Goal: Task Accomplishment & Management: Use online tool/utility

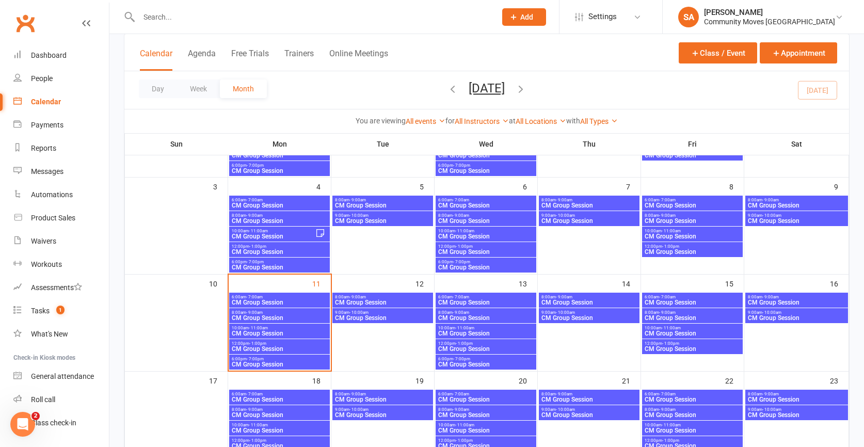
click at [164, 19] on input "text" at bounding box center [312, 17] width 353 height 14
click at [45, 310] on div "Tasks" at bounding box center [40, 311] width 19 height 8
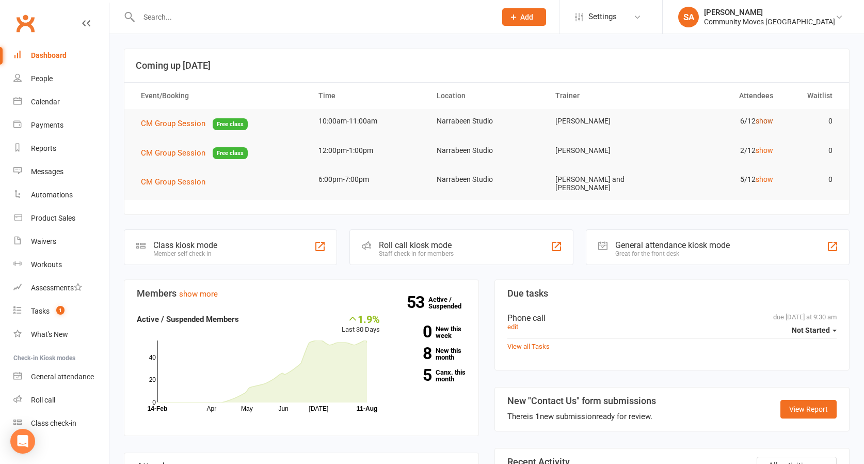
click at [764, 120] on link "show" at bounding box center [765, 121] width 18 height 8
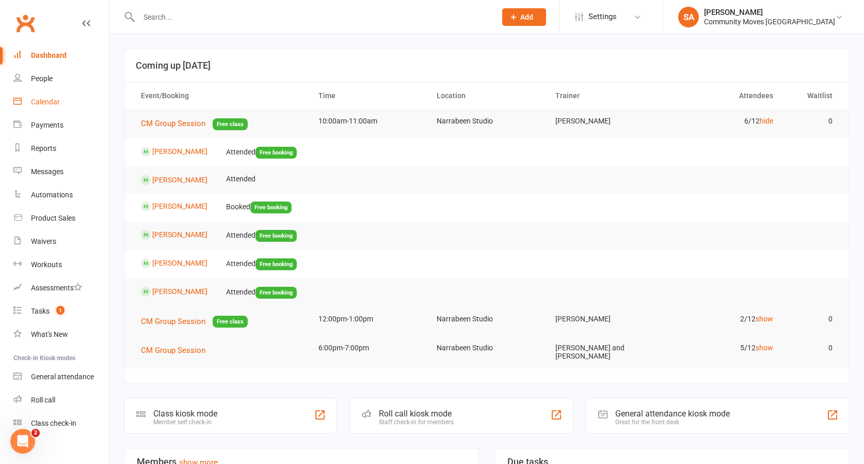
click at [38, 101] on div "Calendar" at bounding box center [45, 102] width 29 height 8
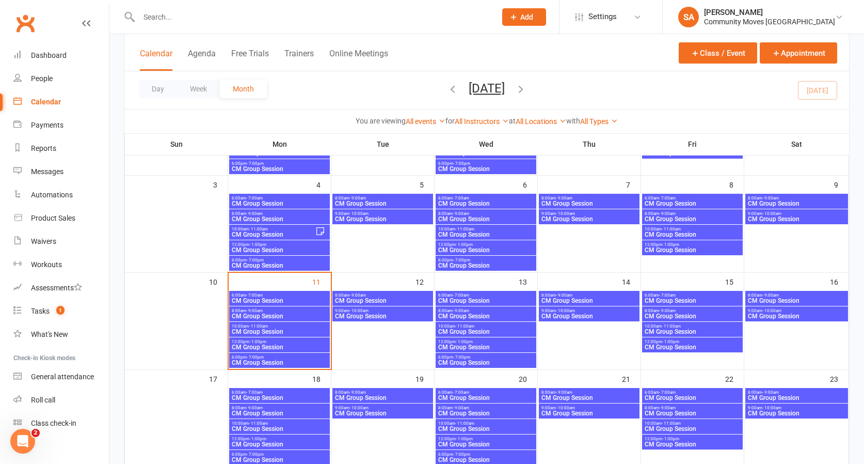
scroll to position [141, 0]
click at [271, 325] on span "10:00am - 11:00am" at bounding box center [279, 325] width 97 height 5
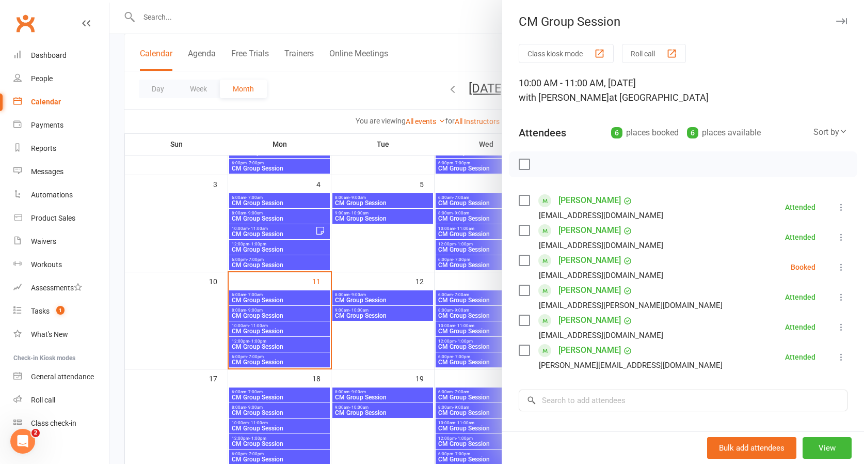
click at [841, 263] on icon at bounding box center [841, 267] width 10 height 10
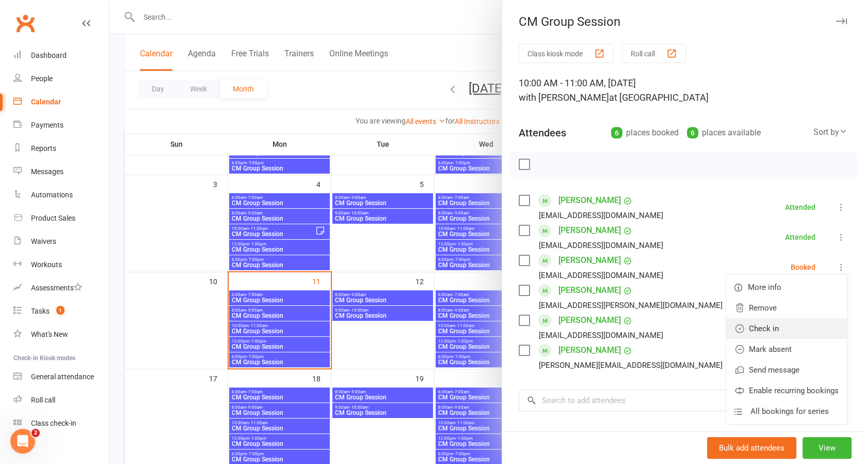
click at [777, 327] on link "Check in" at bounding box center [786, 328] width 121 height 21
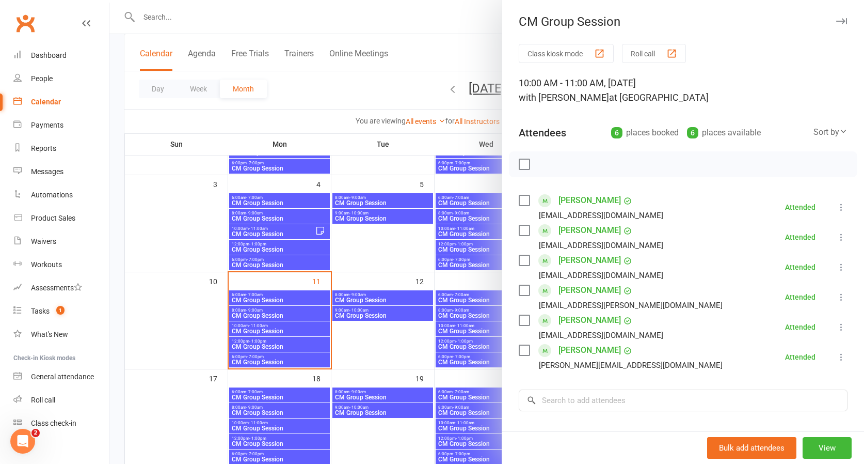
click at [341, 79] on div at bounding box center [486, 232] width 755 height 464
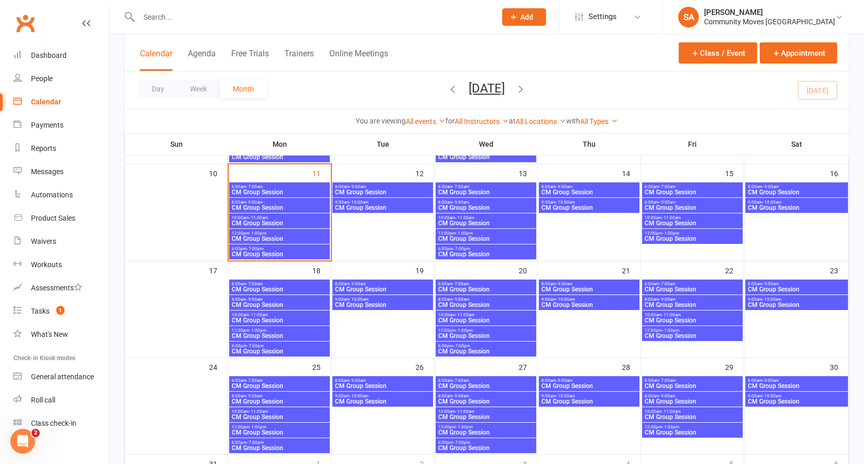
scroll to position [250, 0]
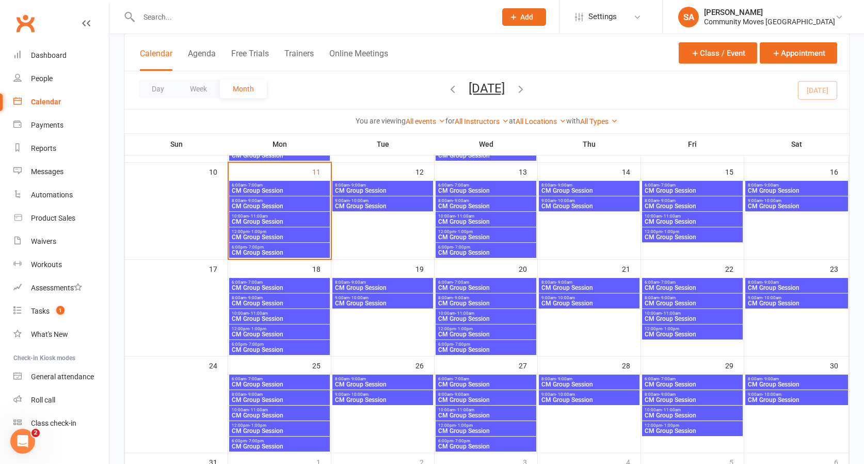
click at [301, 234] on span "CM Group Session" at bounding box center [279, 237] width 97 height 6
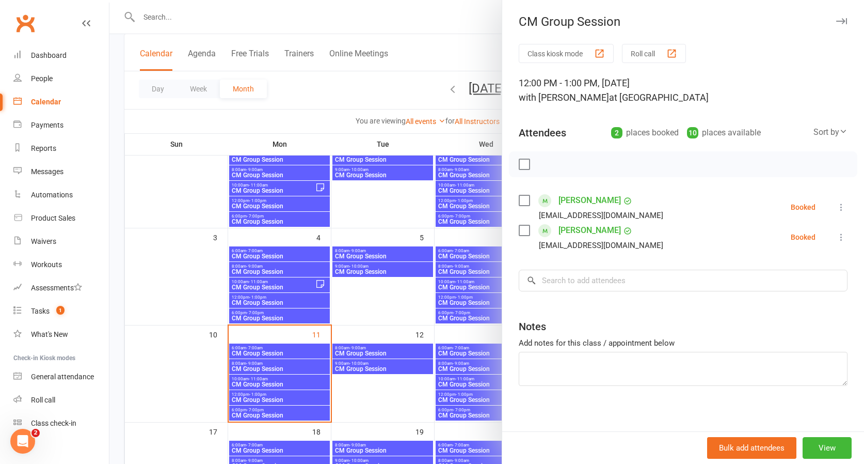
scroll to position [87, 0]
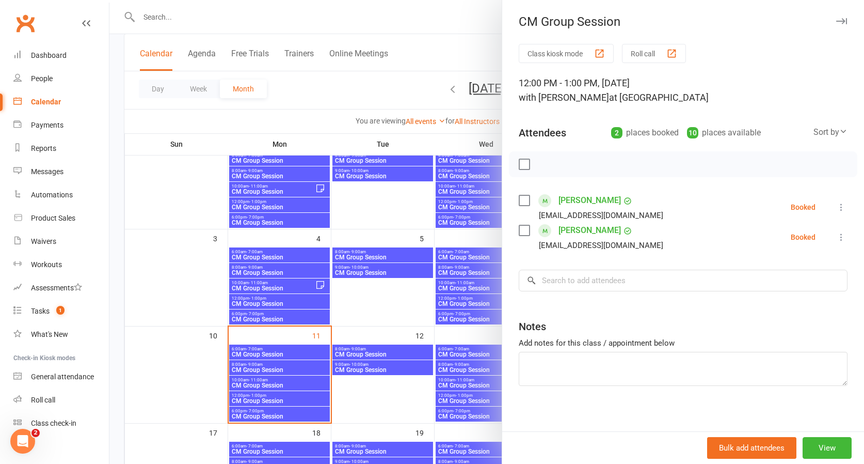
click at [363, 88] on div at bounding box center [486, 232] width 755 height 464
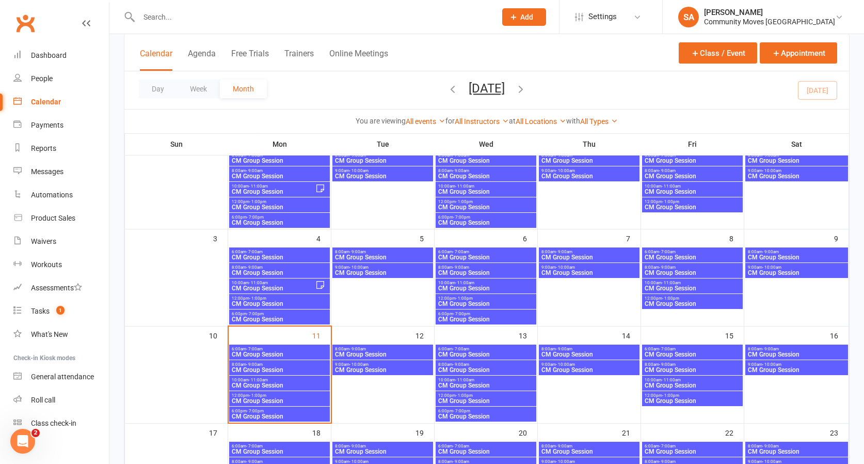
click at [352, 270] on span "CM Group Session" at bounding box center [383, 272] width 97 height 6
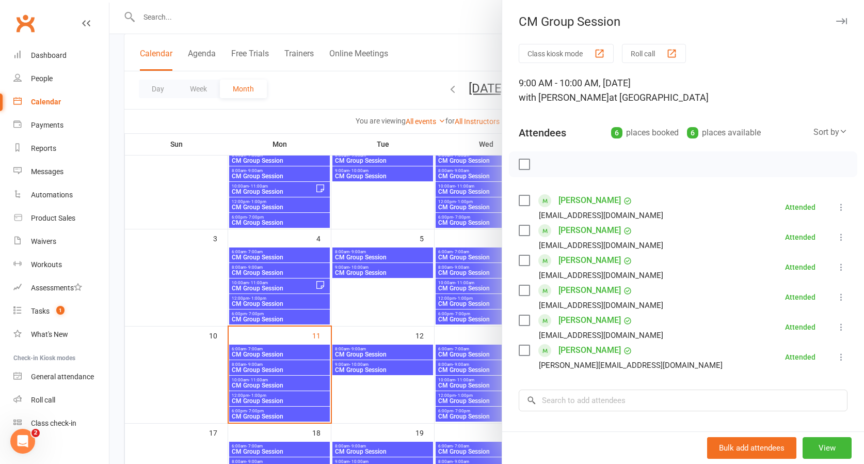
click at [275, 299] on div at bounding box center [486, 232] width 755 height 464
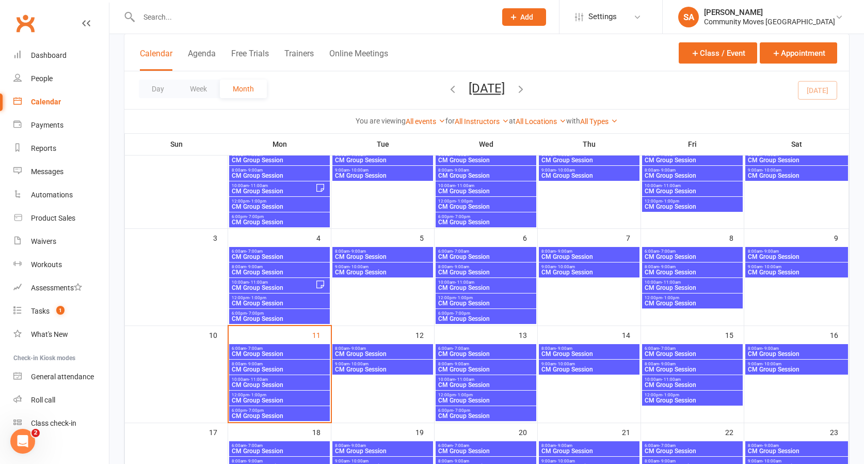
scroll to position [87, 0]
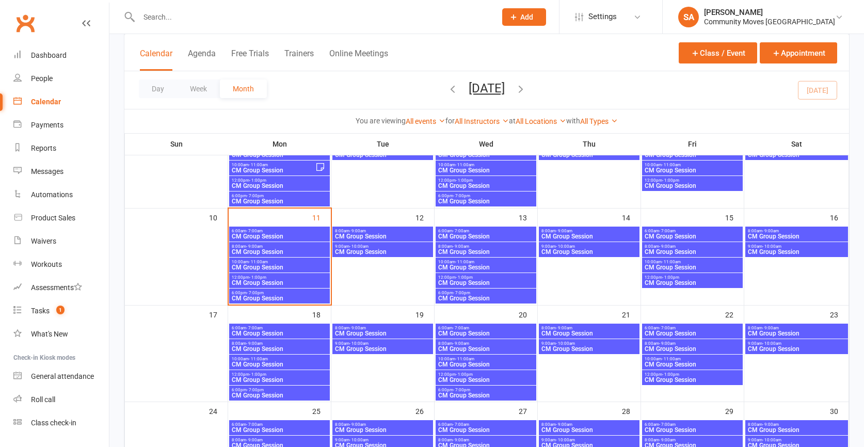
scroll to position [207, 0]
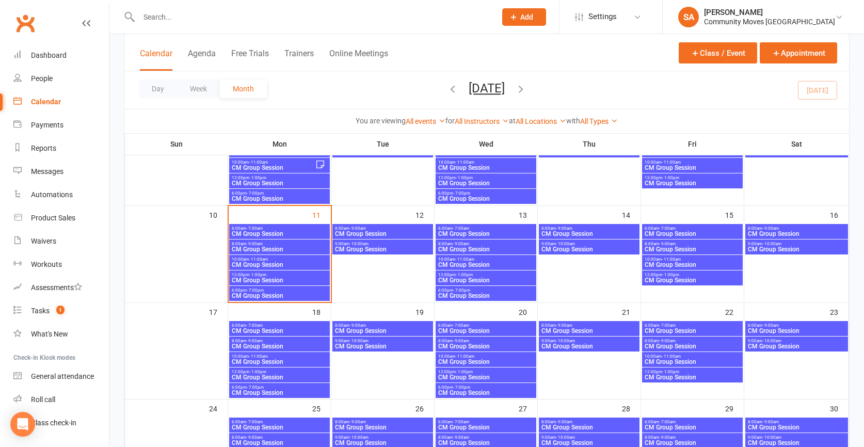
click at [255, 275] on span "- 1:00pm" at bounding box center [257, 275] width 17 height 5
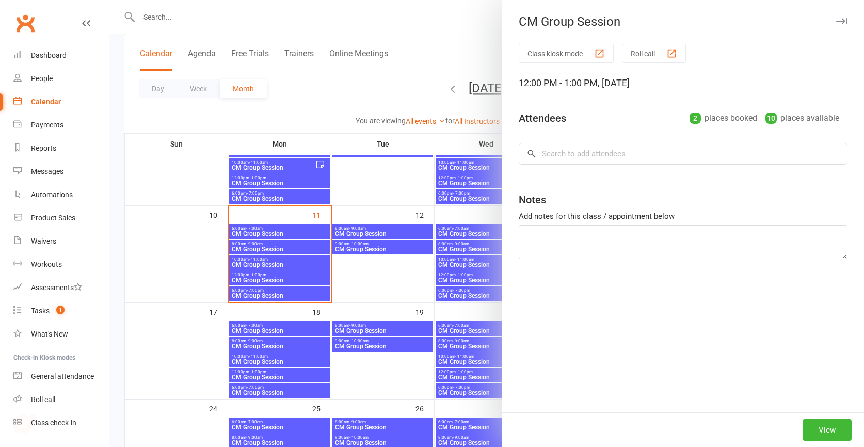
scroll to position [0, 0]
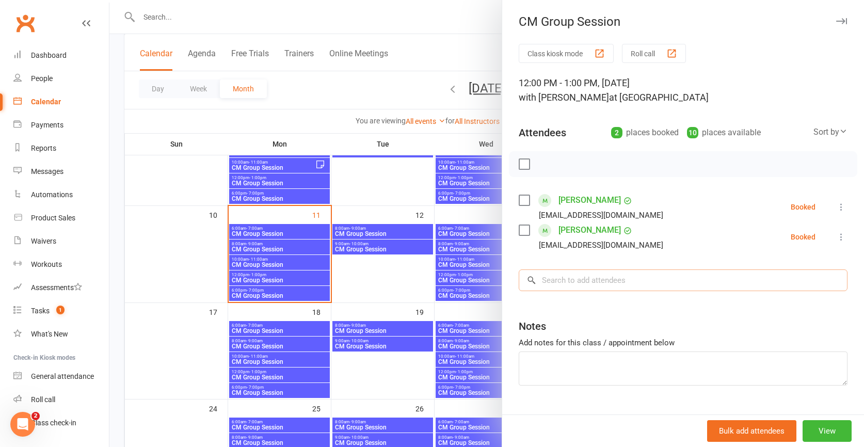
click at [657, 280] on input "search" at bounding box center [683, 280] width 329 height 22
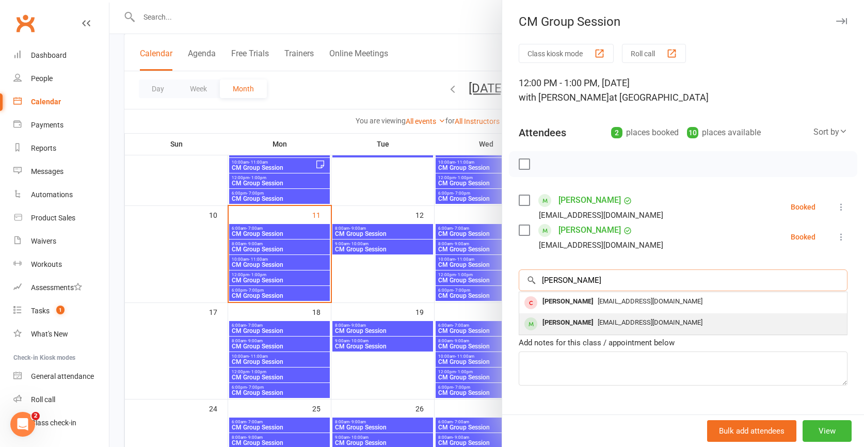
type input "[PERSON_NAME]"
click at [576, 323] on div "[PERSON_NAME]" at bounding box center [567, 322] width 59 height 15
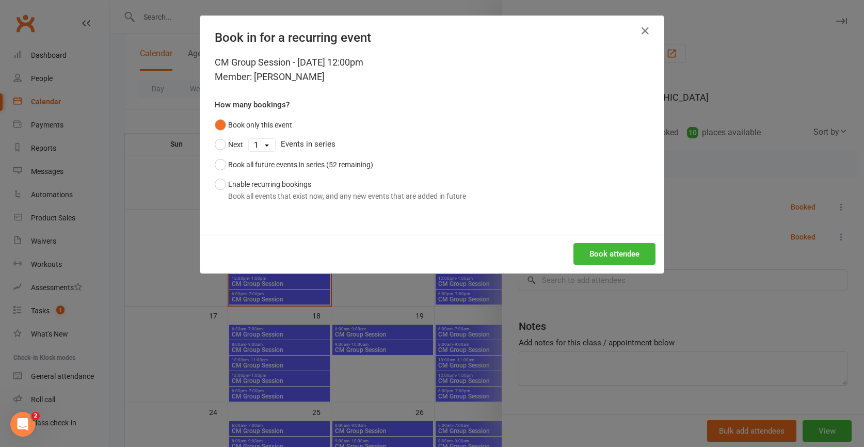
scroll to position [201, 0]
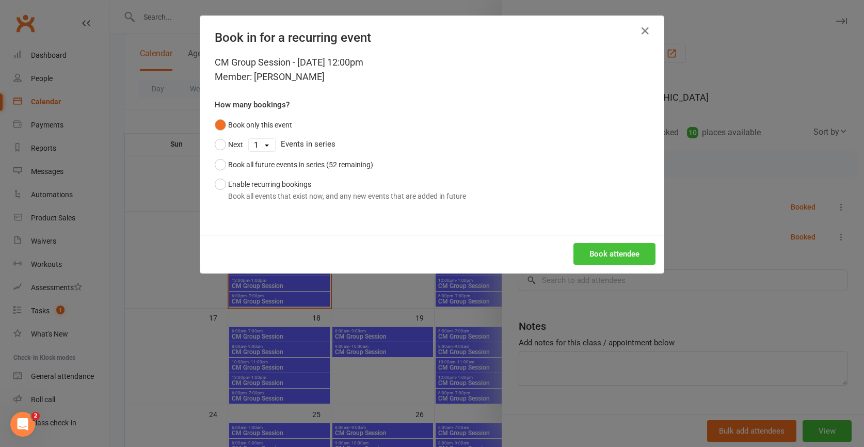
click at [619, 247] on button "Book attendee" at bounding box center [615, 254] width 82 height 22
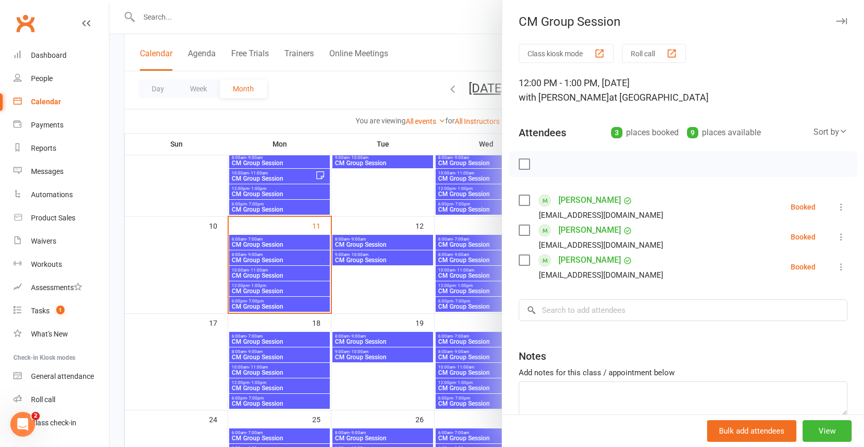
scroll to position [196, 0]
click at [587, 313] on input "search" at bounding box center [683, 310] width 329 height 22
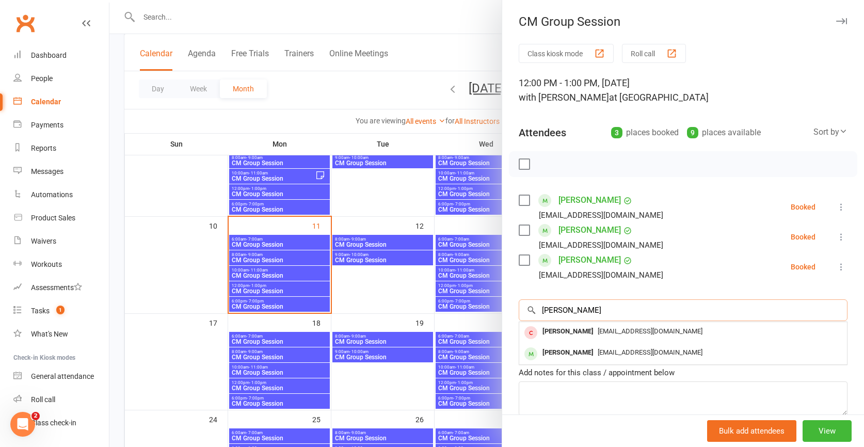
scroll to position [194, 0]
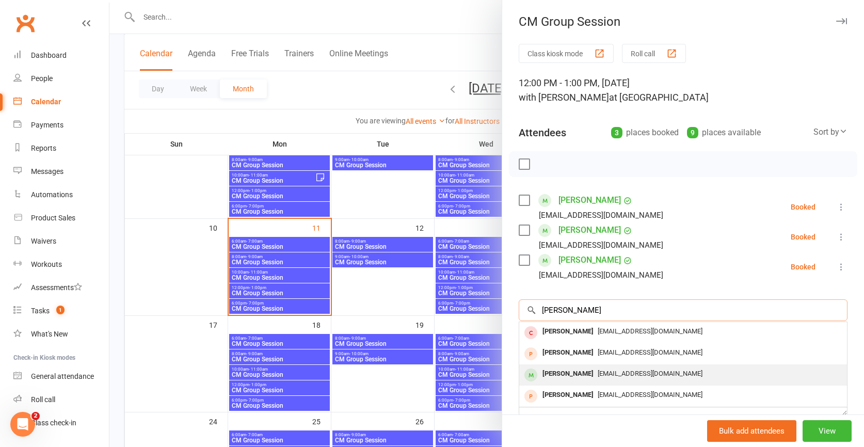
type input "[PERSON_NAME]"
click at [577, 375] on div "[PERSON_NAME]" at bounding box center [567, 374] width 59 height 15
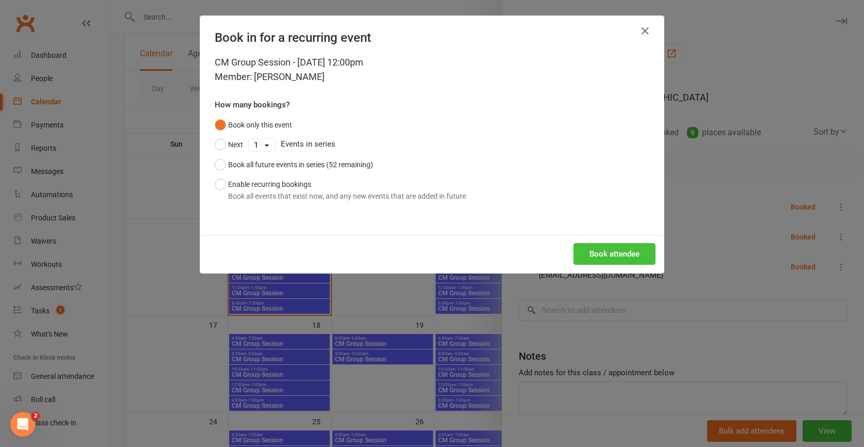
click at [596, 252] on button "Book attendee" at bounding box center [615, 254] width 82 height 22
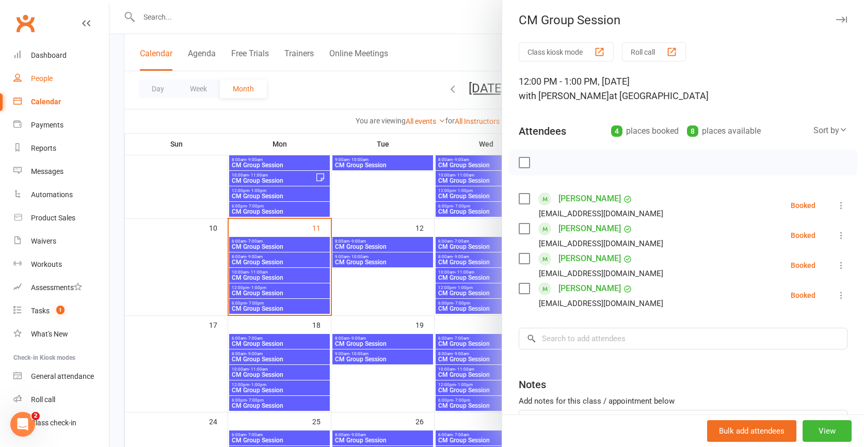
scroll to position [2, 0]
click at [54, 77] on link "People" at bounding box center [61, 76] width 96 height 23
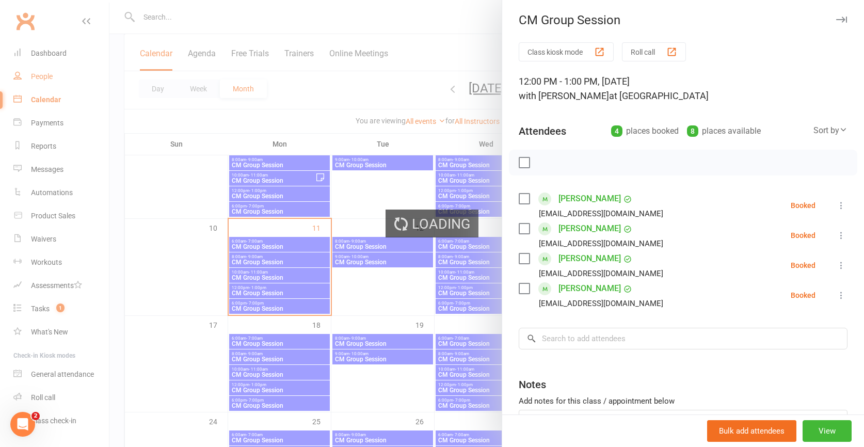
select select "100"
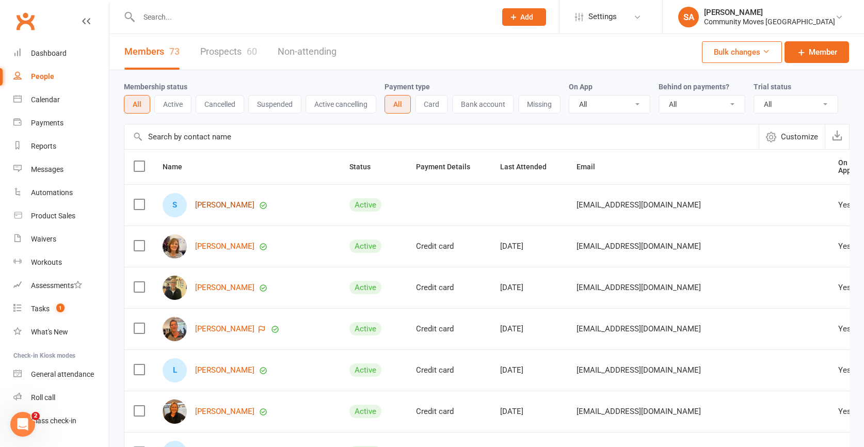
click at [206, 201] on link "[PERSON_NAME]" at bounding box center [224, 205] width 59 height 9
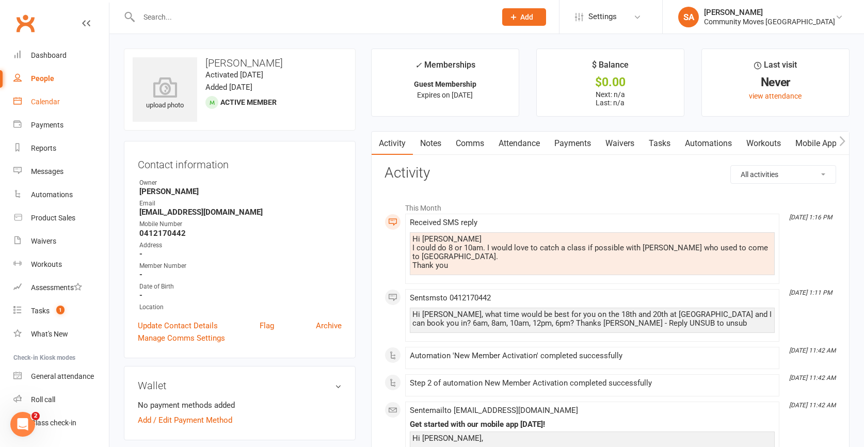
click at [54, 101] on div "Calendar" at bounding box center [45, 102] width 29 height 8
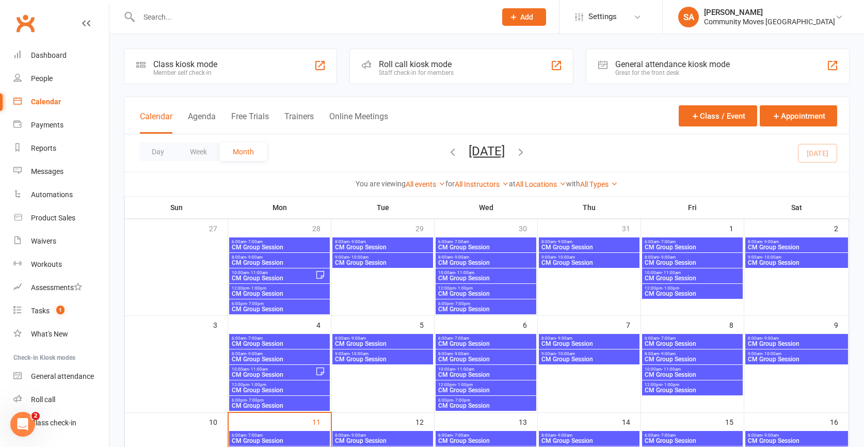
click at [161, 14] on input "text" at bounding box center [312, 17] width 353 height 14
type input "[PERSON_NAME]"
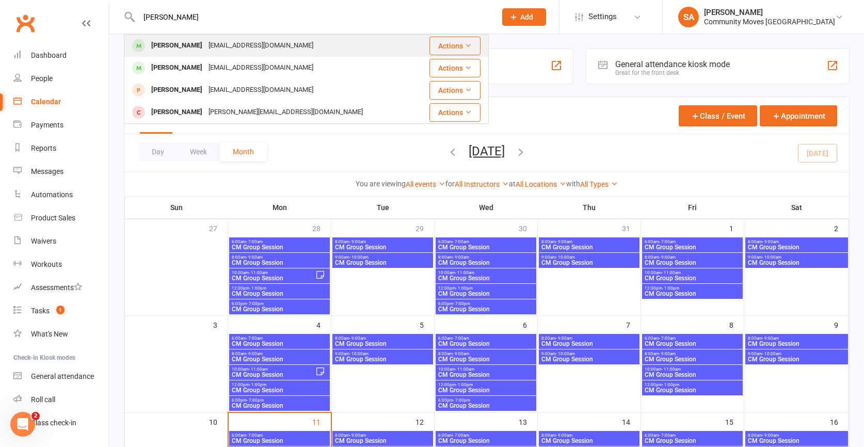
click at [176, 42] on div "[PERSON_NAME]" at bounding box center [176, 45] width 57 height 15
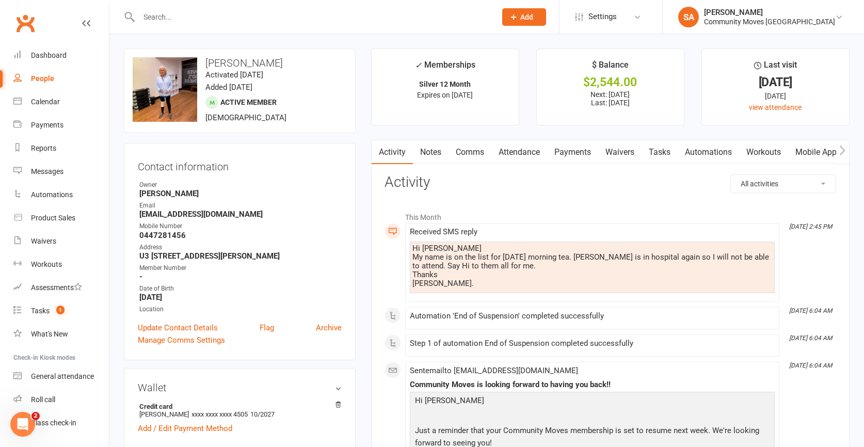
click at [472, 151] on link "Comms" at bounding box center [470, 152] width 43 height 24
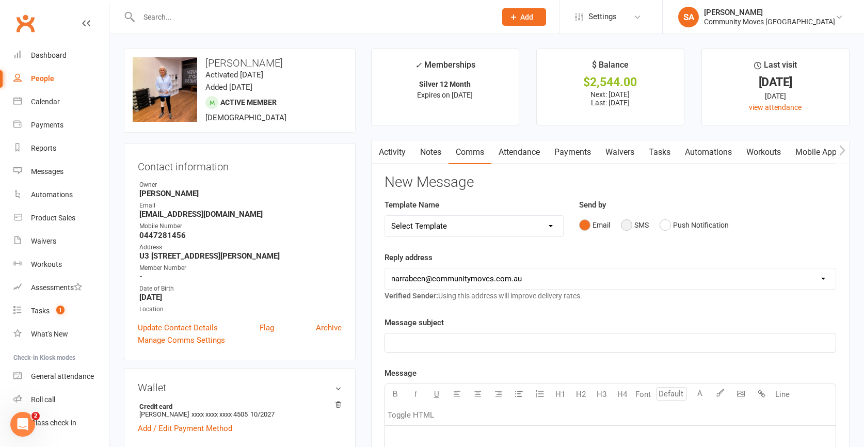
drag, startPoint x: 629, startPoint y: 224, endPoint x: 626, endPoint y: 215, distance: 9.5
click at [628, 224] on button "SMS" at bounding box center [635, 225] width 28 height 20
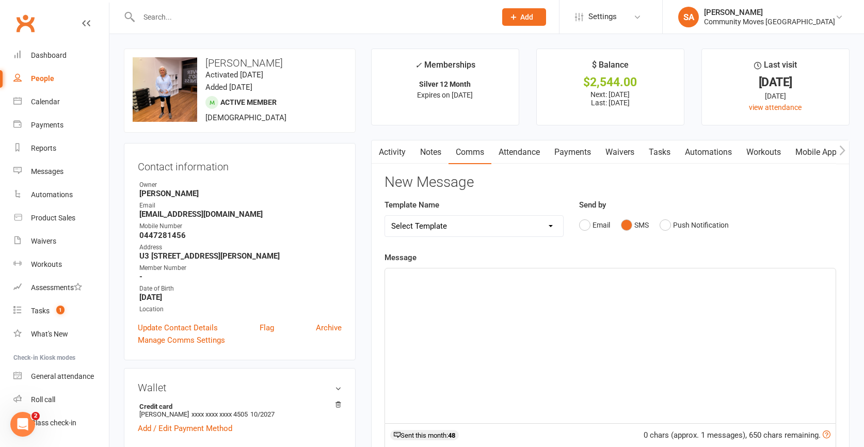
click at [492, 295] on div "﻿" at bounding box center [610, 345] width 451 height 155
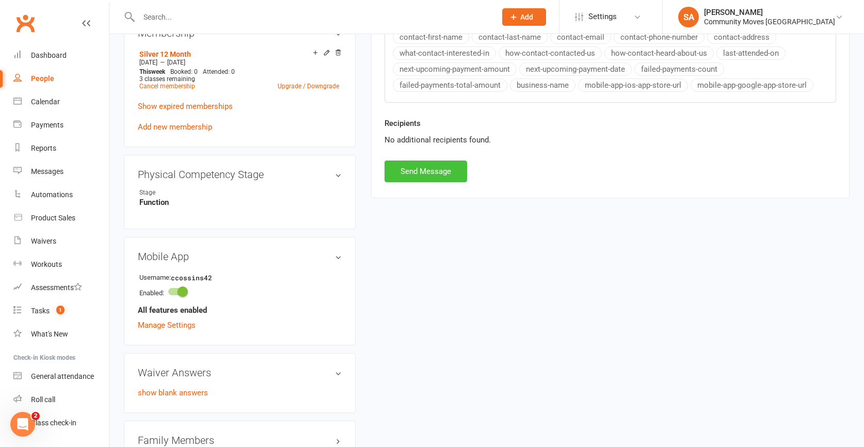
scroll to position [442, 0]
click at [418, 169] on button "Send Message" at bounding box center [426, 173] width 83 height 22
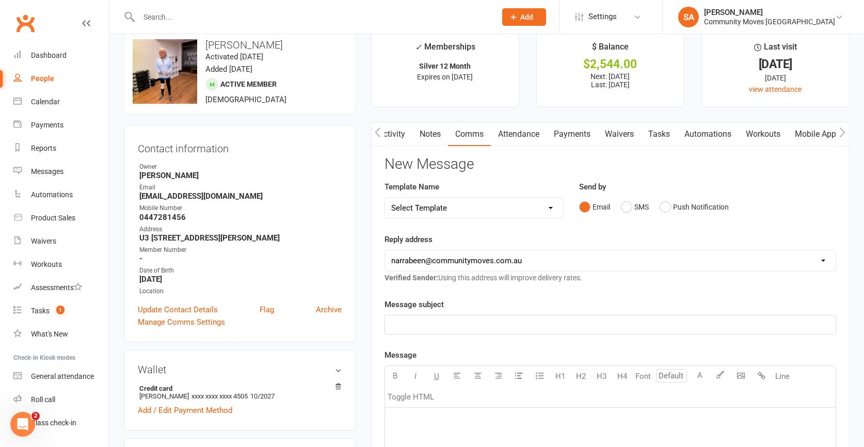
scroll to position [18, 0]
click at [49, 79] on div "People" at bounding box center [42, 78] width 23 height 8
select select "100"
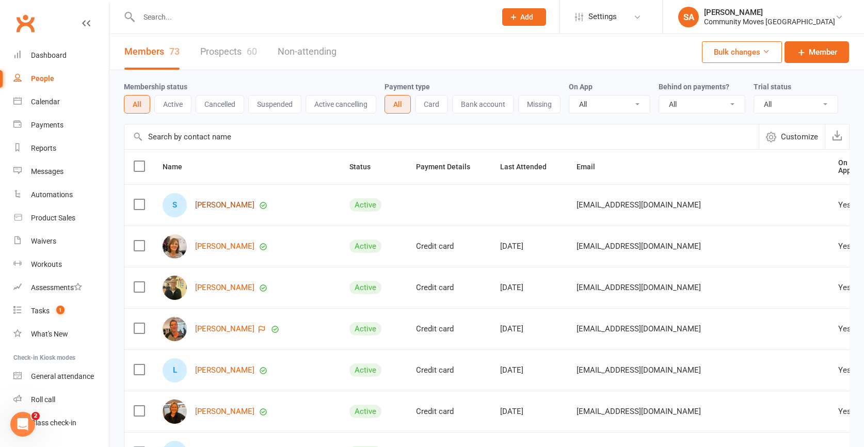
click at [221, 201] on link "[PERSON_NAME]" at bounding box center [224, 205] width 59 height 9
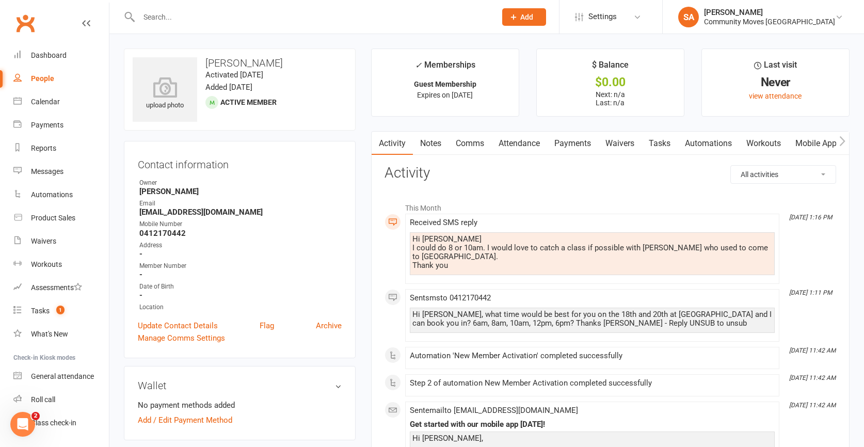
click at [482, 143] on link "Comms" at bounding box center [470, 144] width 43 height 24
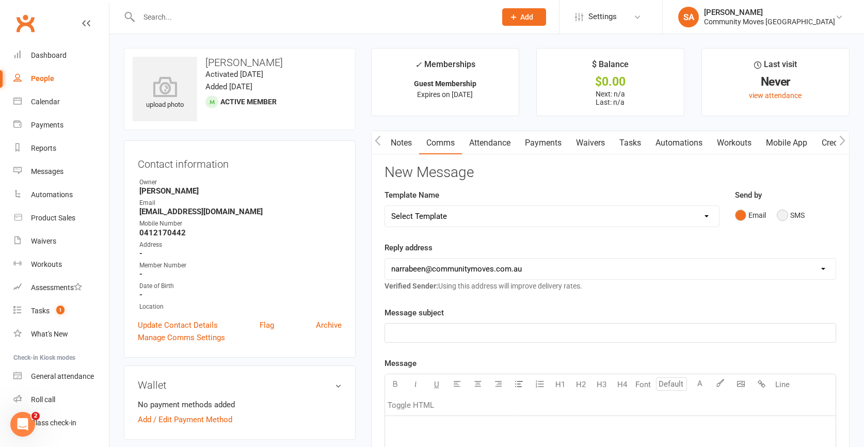
scroll to position [1, 1]
click at [783, 216] on button "SMS" at bounding box center [791, 215] width 28 height 20
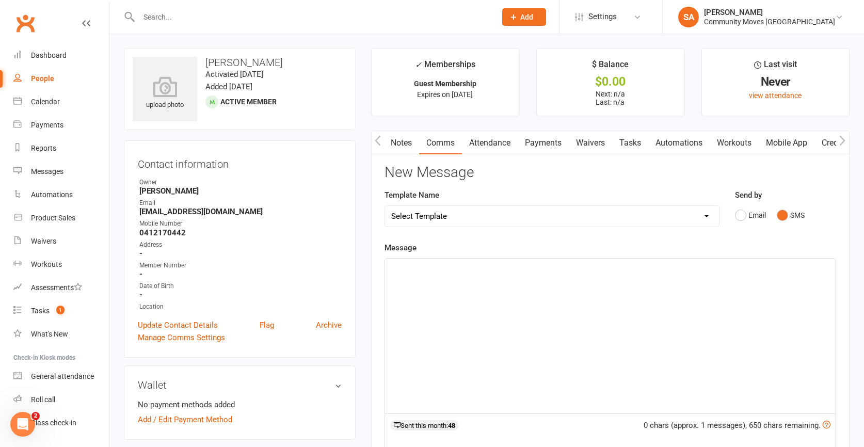
scroll to position [1, 0]
click at [436, 276] on div "﻿" at bounding box center [610, 336] width 451 height 155
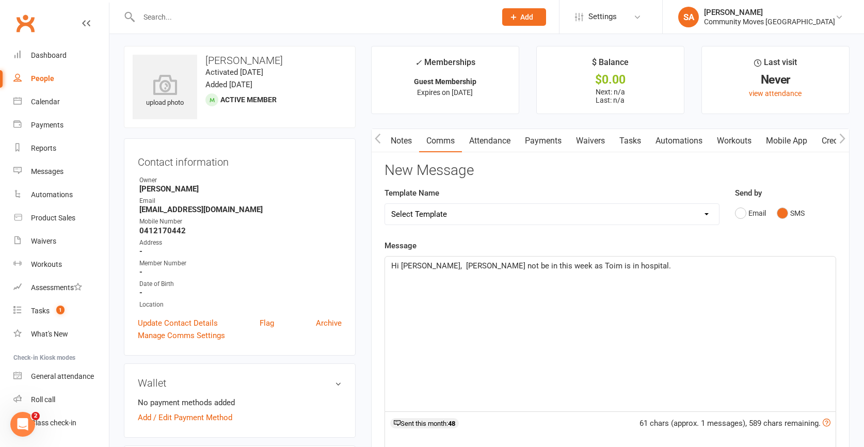
click at [543, 268] on span "Hi [PERSON_NAME], [PERSON_NAME] not be in this week as Toim is in hospital." at bounding box center [531, 265] width 280 height 9
click at [643, 261] on p "Hi [PERSON_NAME], [PERSON_NAME] not be in this week as [PERSON_NAME] is in hosp…" at bounding box center [610, 265] width 438 height 12
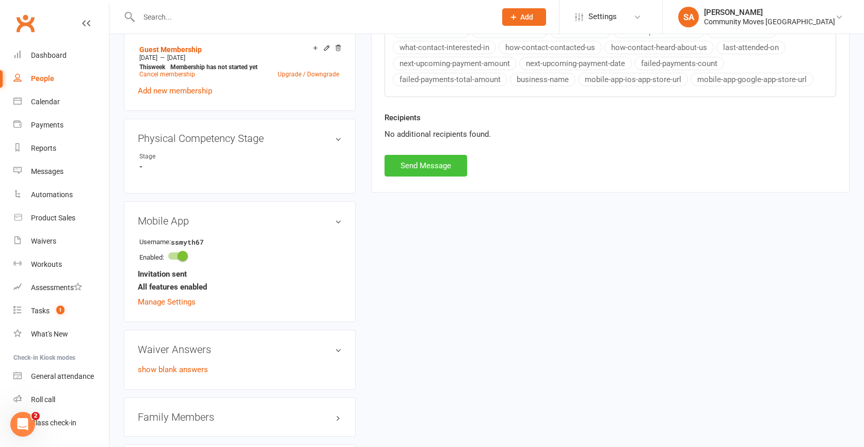
scroll to position [440, 0]
click at [419, 169] on button "Send Message" at bounding box center [426, 165] width 83 height 22
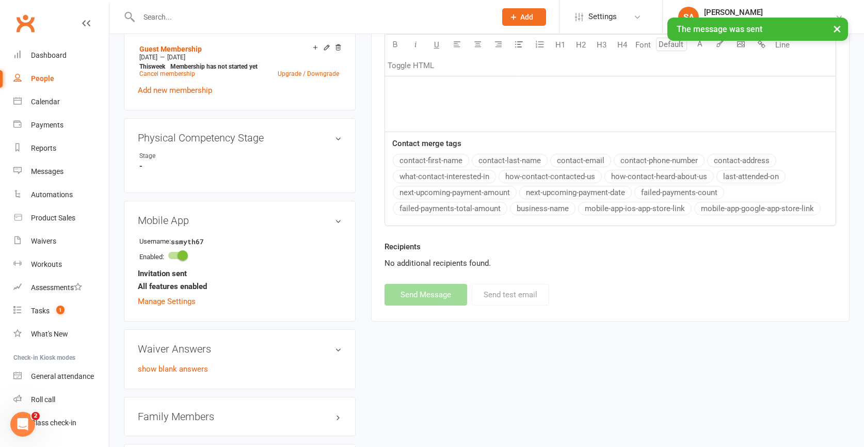
scroll to position [442, 0]
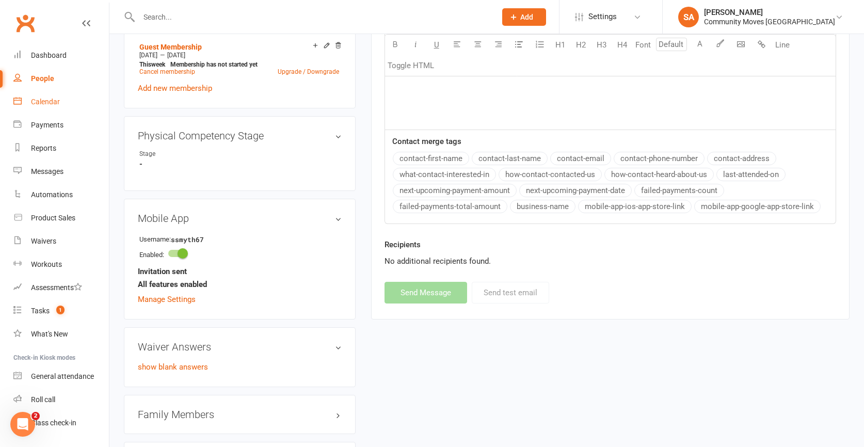
click at [50, 98] on div "Calendar" at bounding box center [45, 102] width 29 height 8
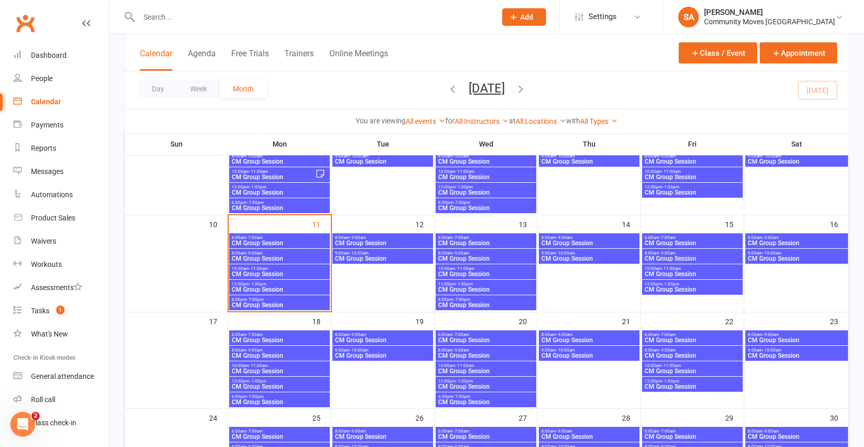
scroll to position [199, 0]
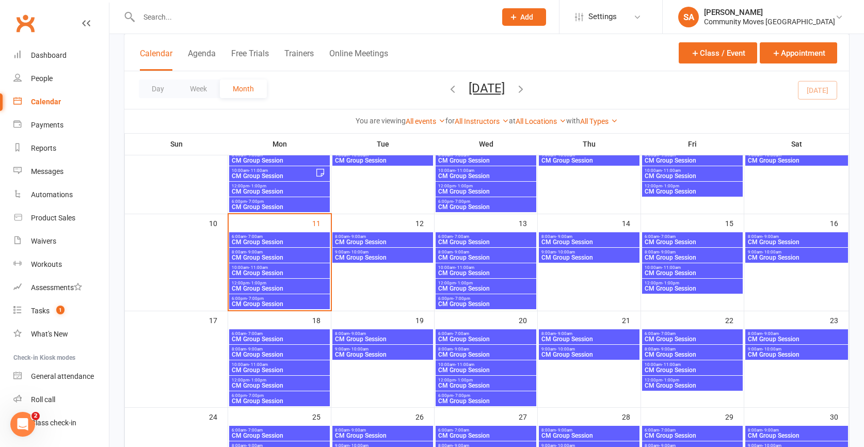
click at [256, 285] on span "CM Group Session" at bounding box center [279, 288] width 97 height 6
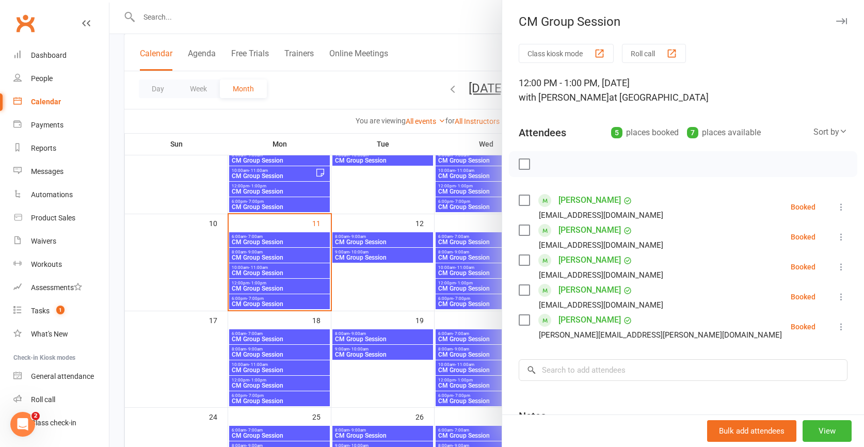
click at [847, 206] on button at bounding box center [841, 207] width 12 height 12
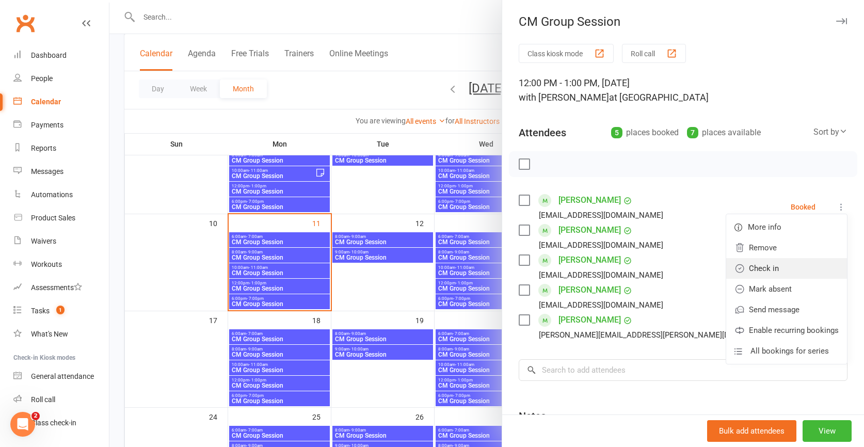
click at [778, 274] on link "Check in" at bounding box center [786, 268] width 121 height 21
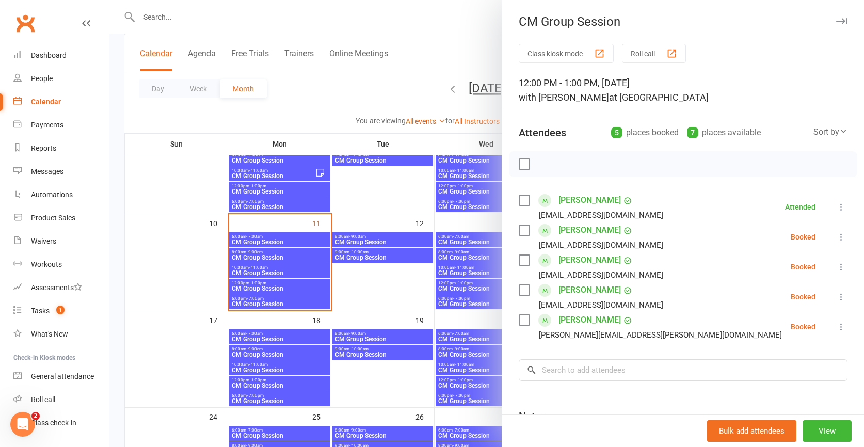
click at [840, 239] on icon at bounding box center [841, 237] width 10 height 10
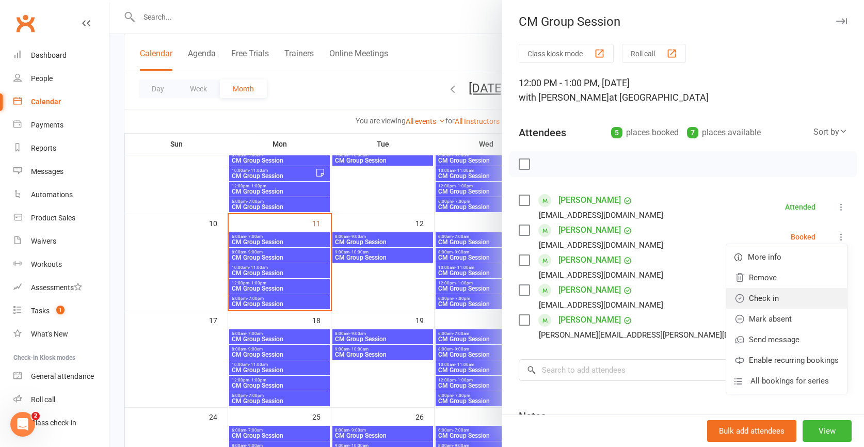
click at [776, 298] on link "Check in" at bounding box center [786, 298] width 121 height 21
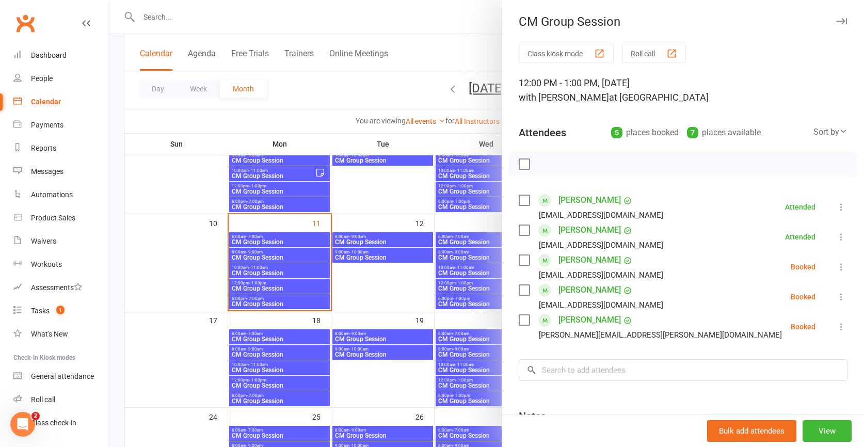
click at [840, 261] on button at bounding box center [841, 267] width 12 height 12
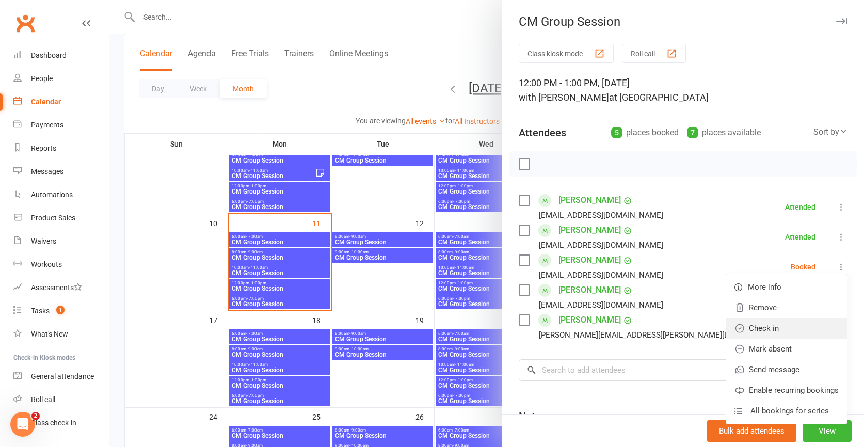
click at [773, 327] on link "Check in" at bounding box center [786, 328] width 121 height 21
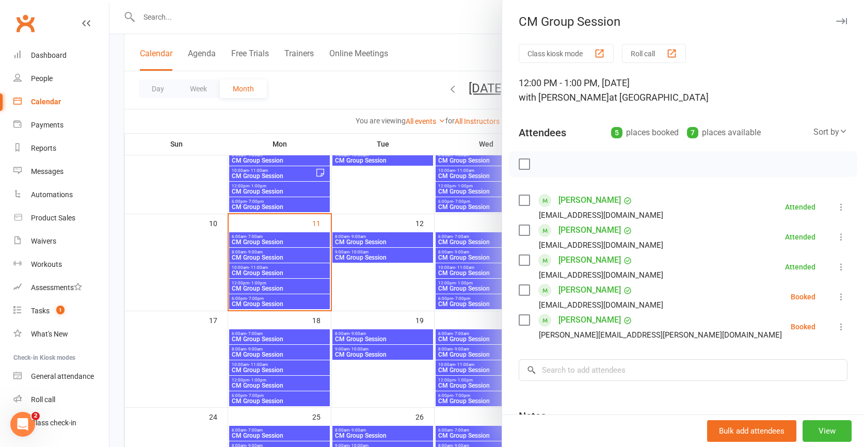
click at [842, 292] on icon at bounding box center [841, 297] width 10 height 10
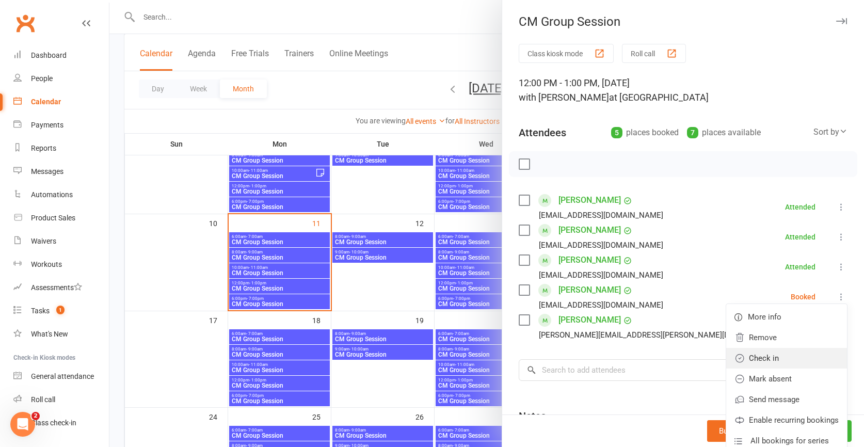
click at [772, 356] on link "Check in" at bounding box center [786, 358] width 121 height 21
